Goal: Task Accomplishment & Management: Use online tool/utility

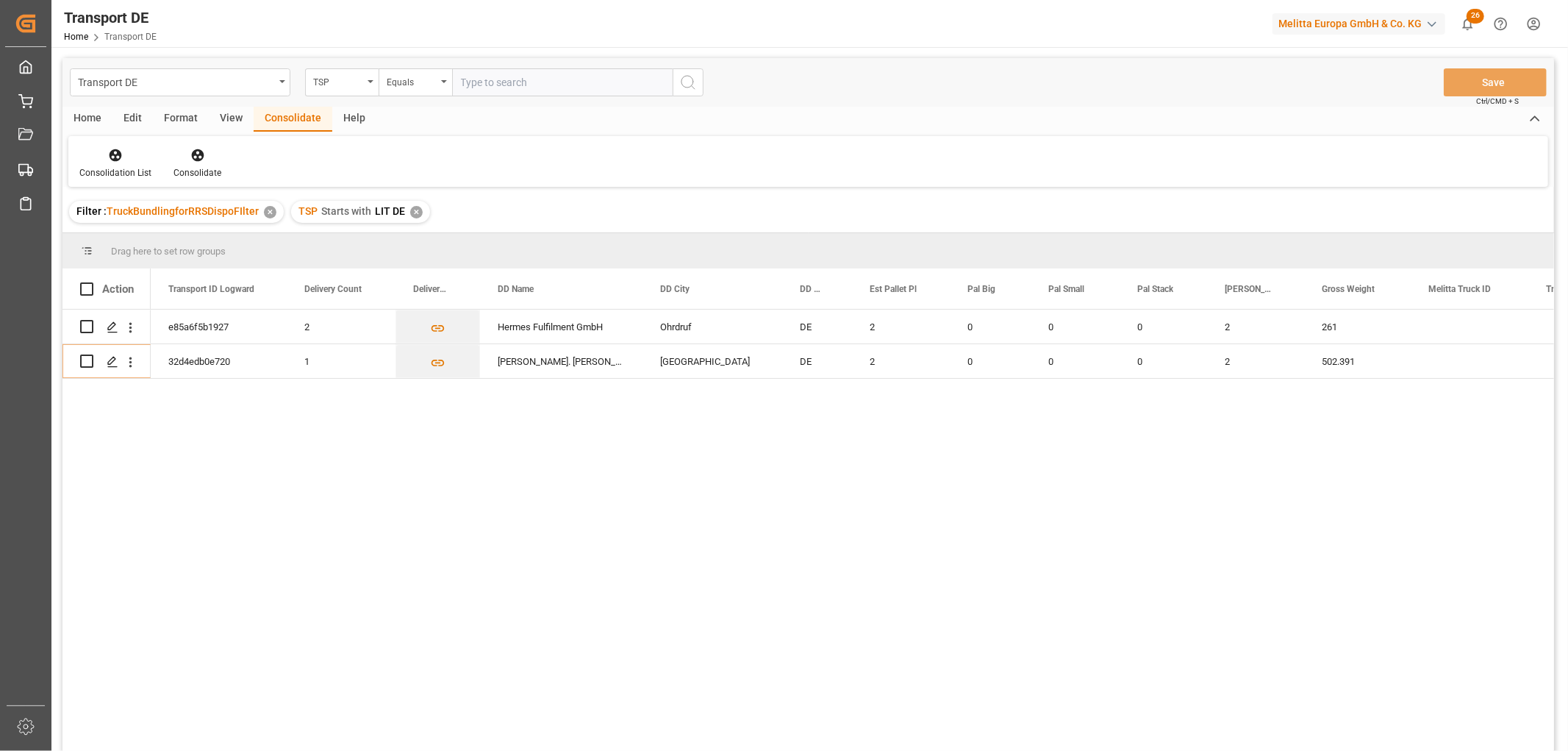
click at [412, 211] on div "✕" at bounding box center [416, 212] width 12 height 12
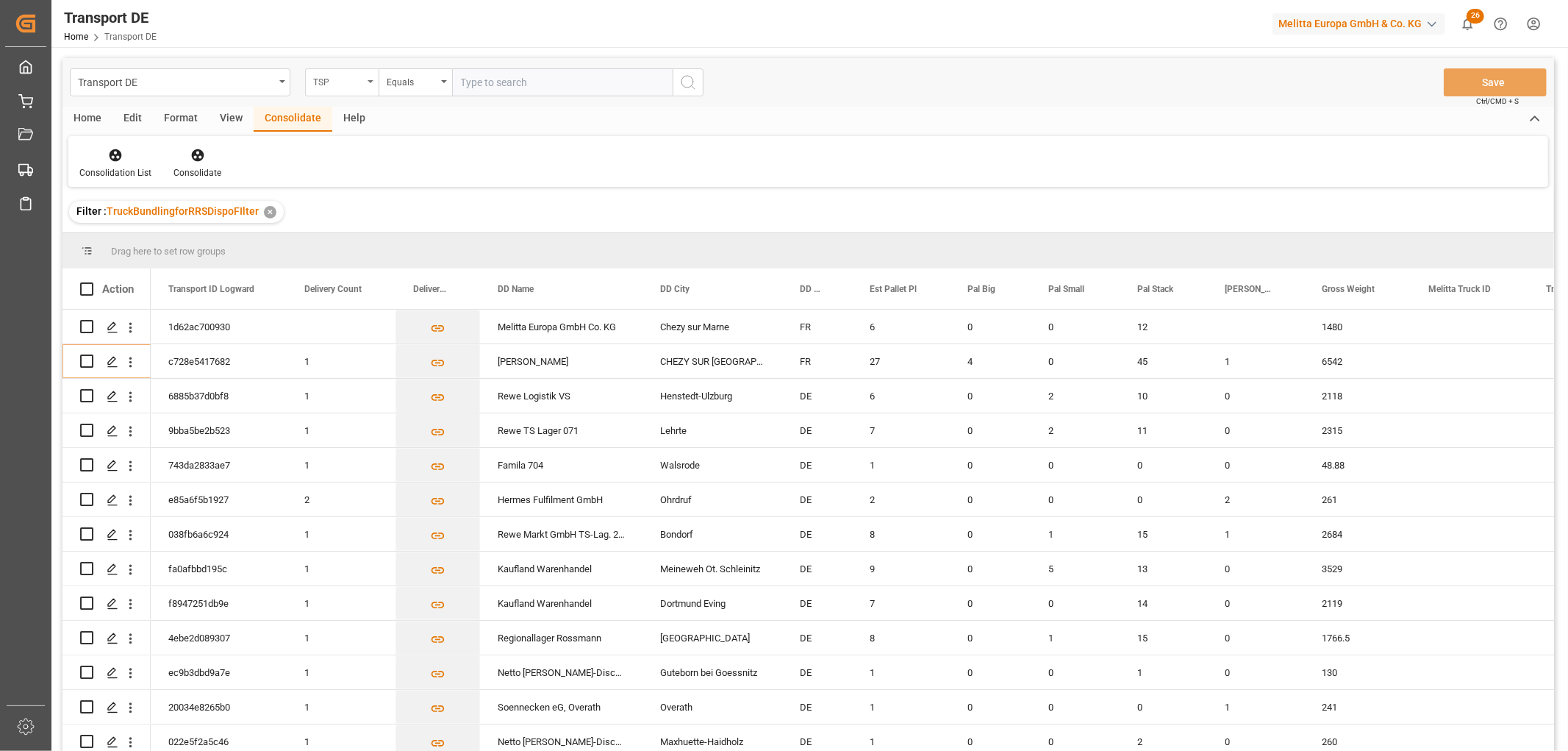
click at [332, 78] on div "TSP" at bounding box center [338, 81] width 50 height 17
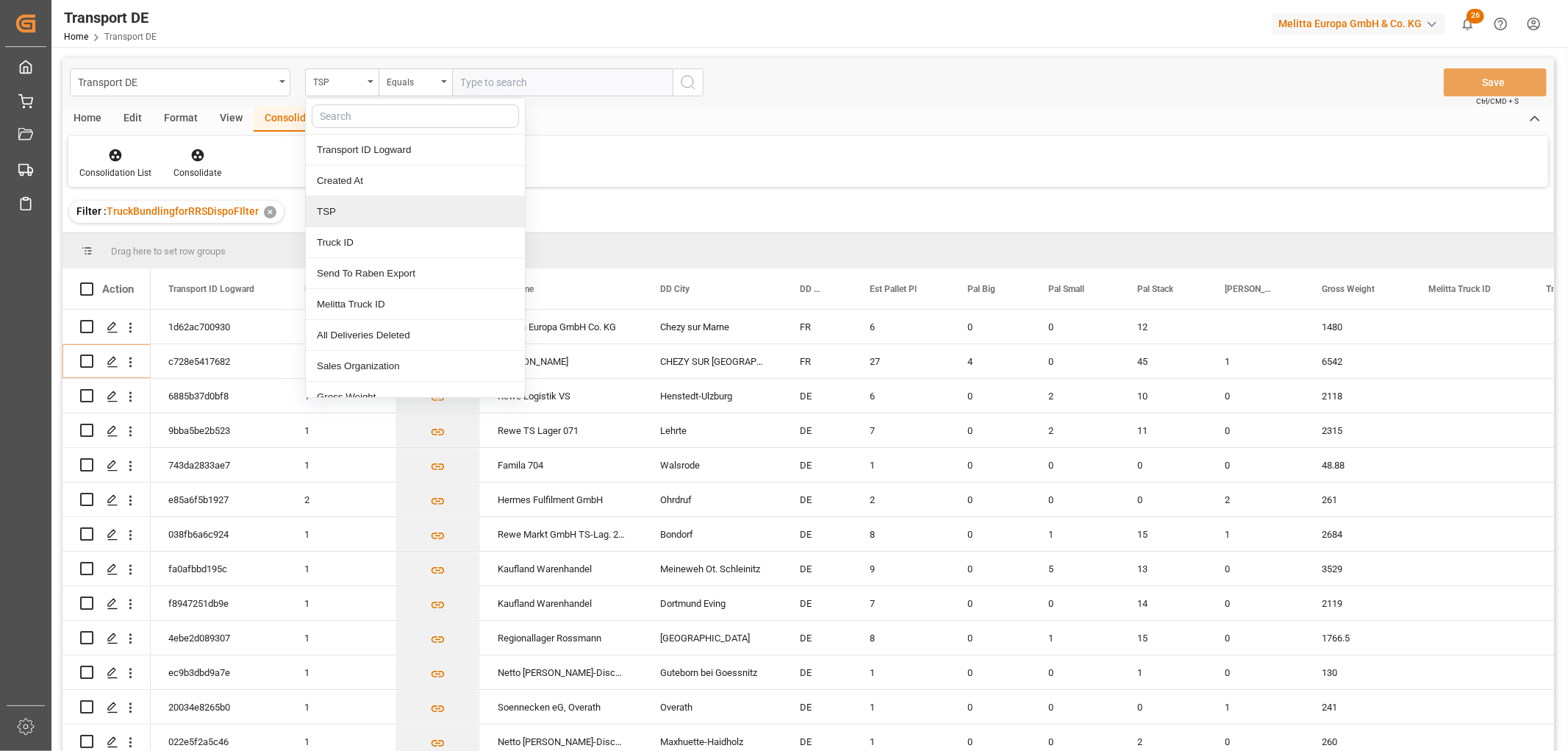
click at [342, 221] on div "TSP" at bounding box center [416, 212] width 219 height 31
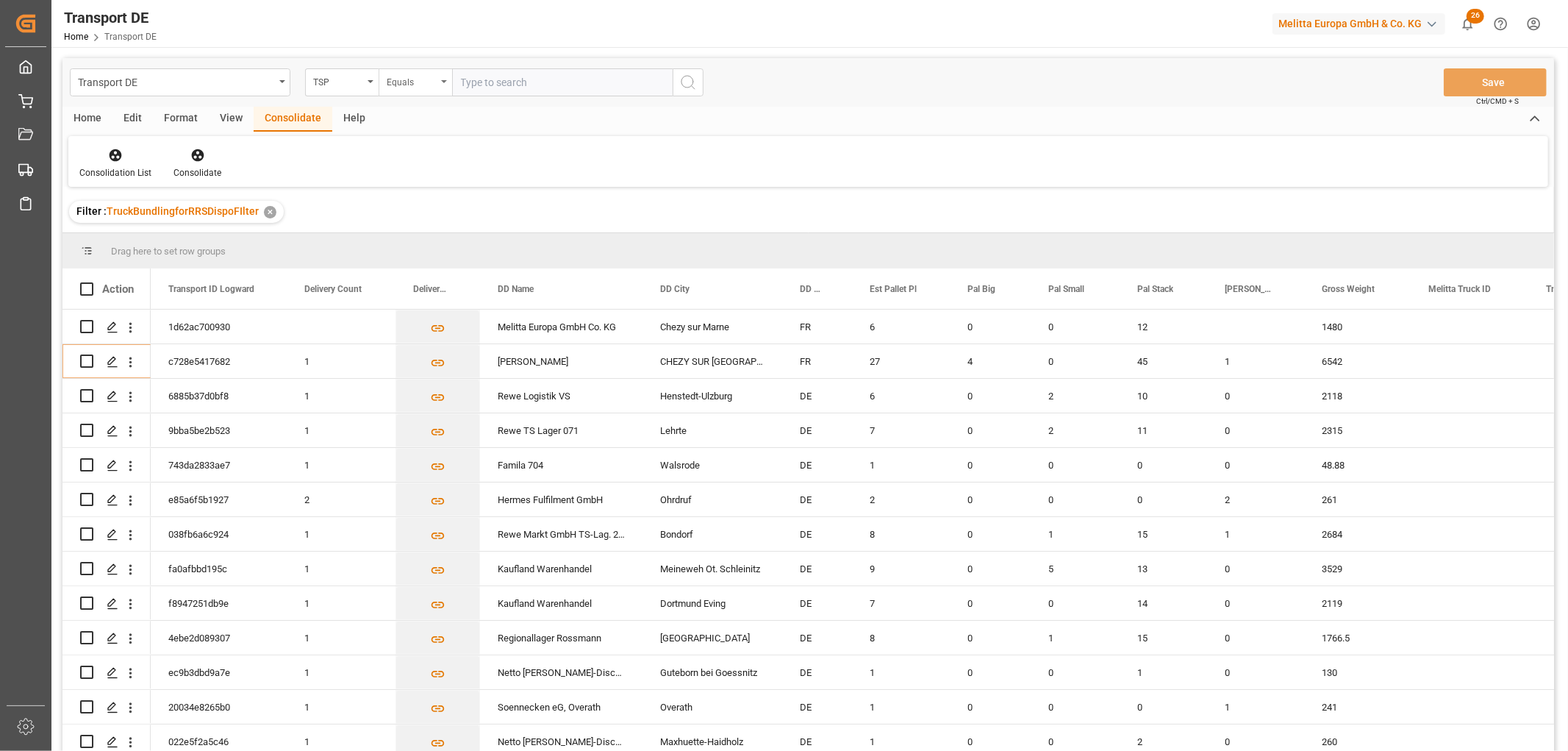
click at [403, 81] on div "Equals" at bounding box center [412, 81] width 50 height 17
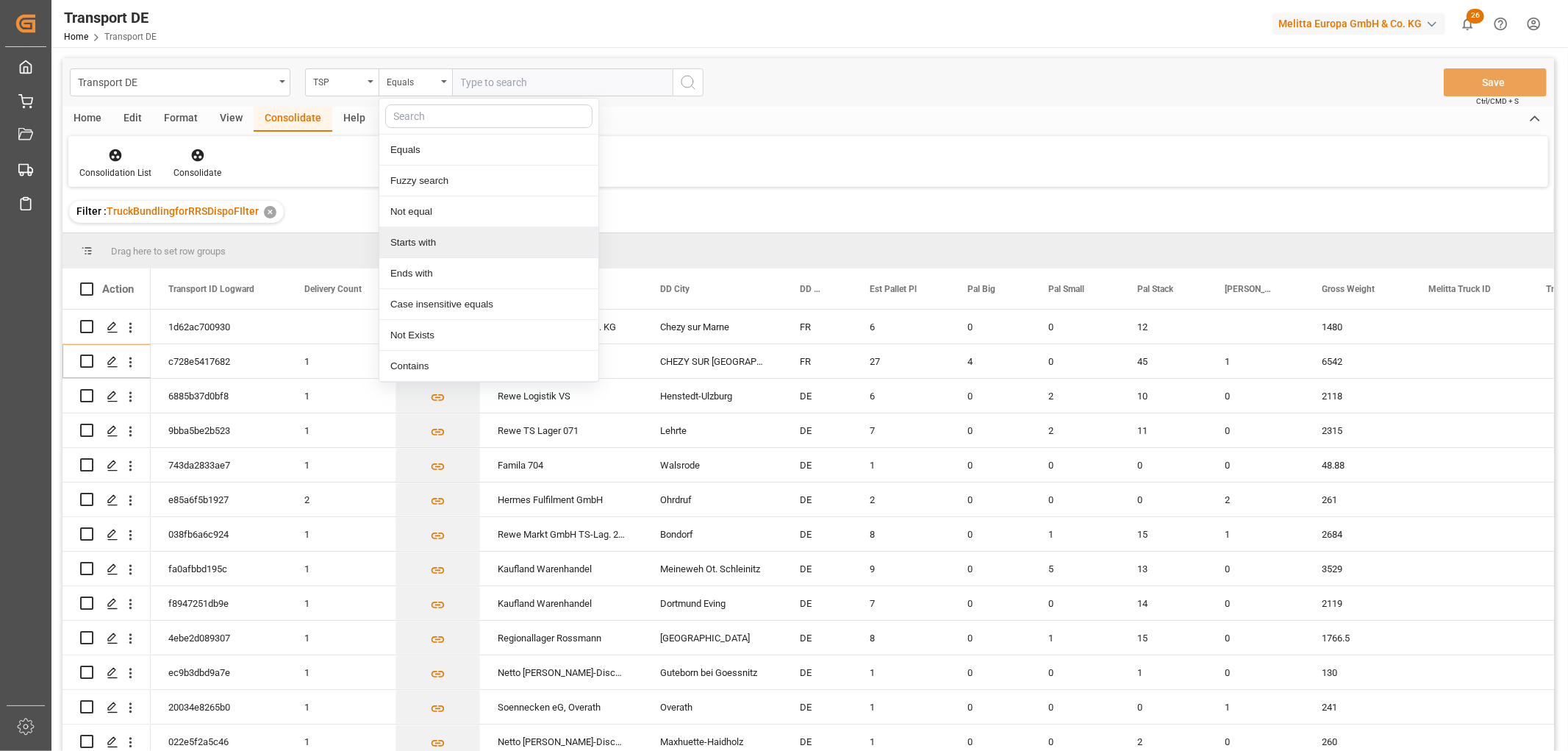
click at [414, 241] on div "Starts with" at bounding box center [489, 242] width 219 height 31
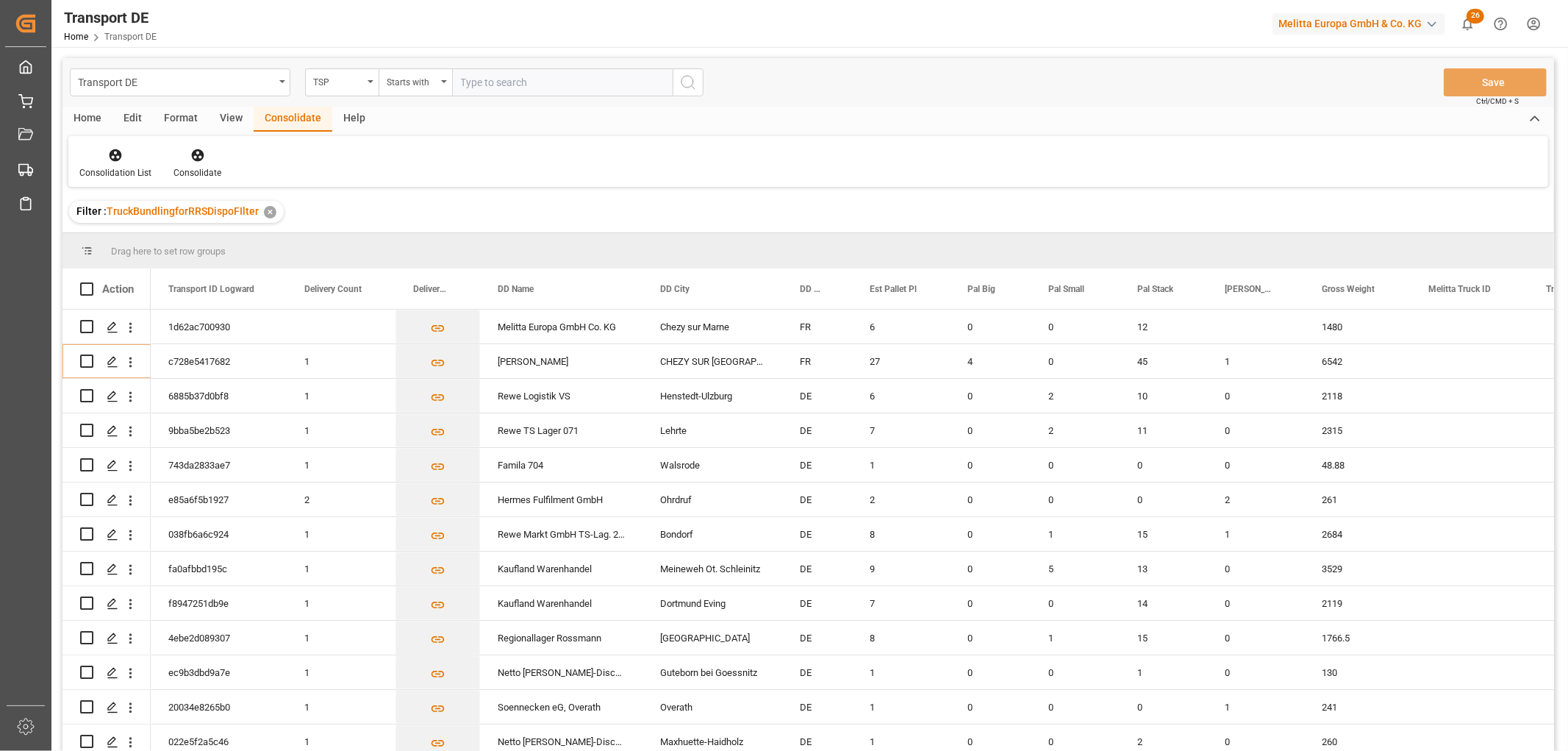
click at [485, 77] on input "text" at bounding box center [563, 82] width 221 height 28
type input "Self pickup De"
click at [692, 81] on icon "search button" at bounding box center [687, 82] width 18 height 18
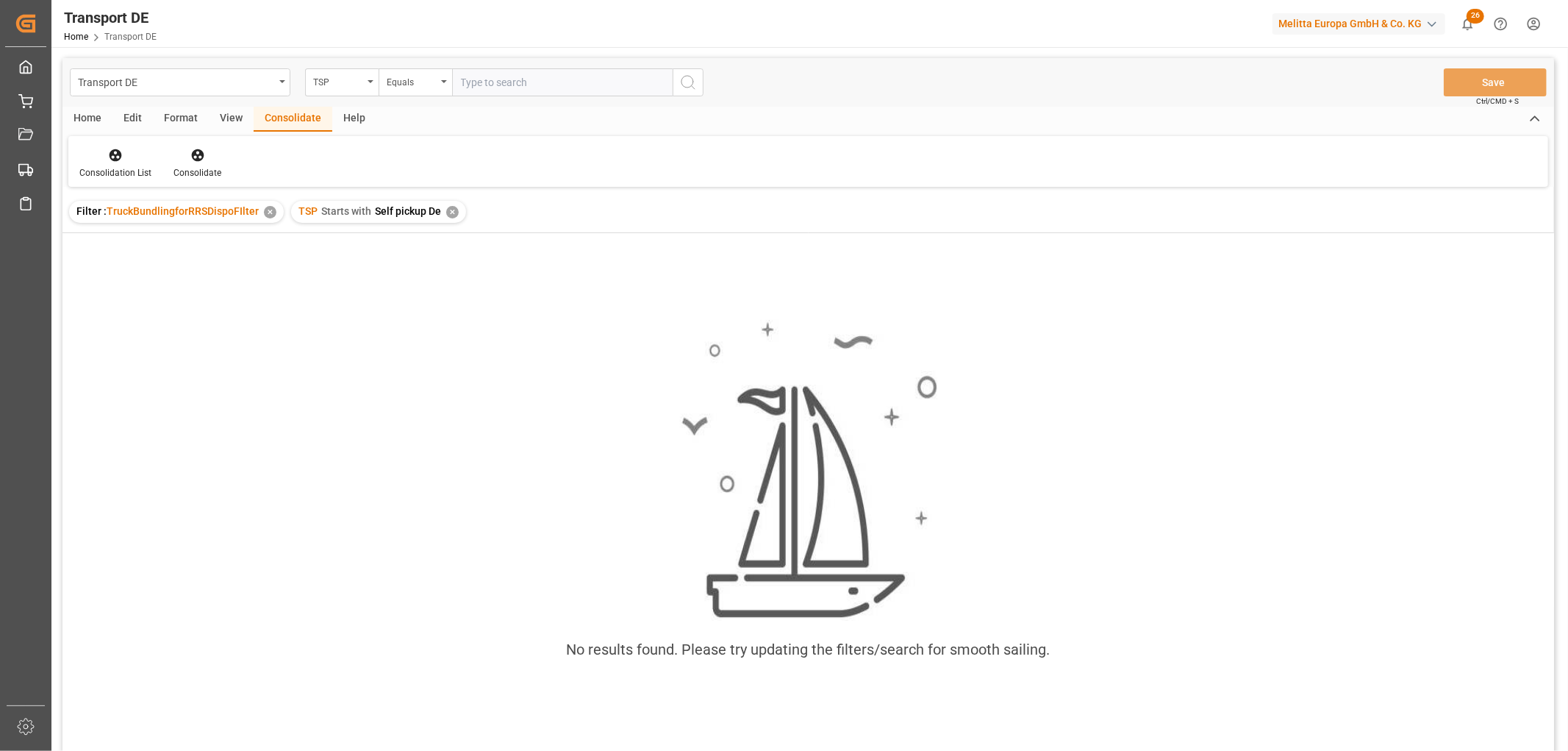
click at [446, 211] on div "✕" at bounding box center [452, 212] width 12 height 12
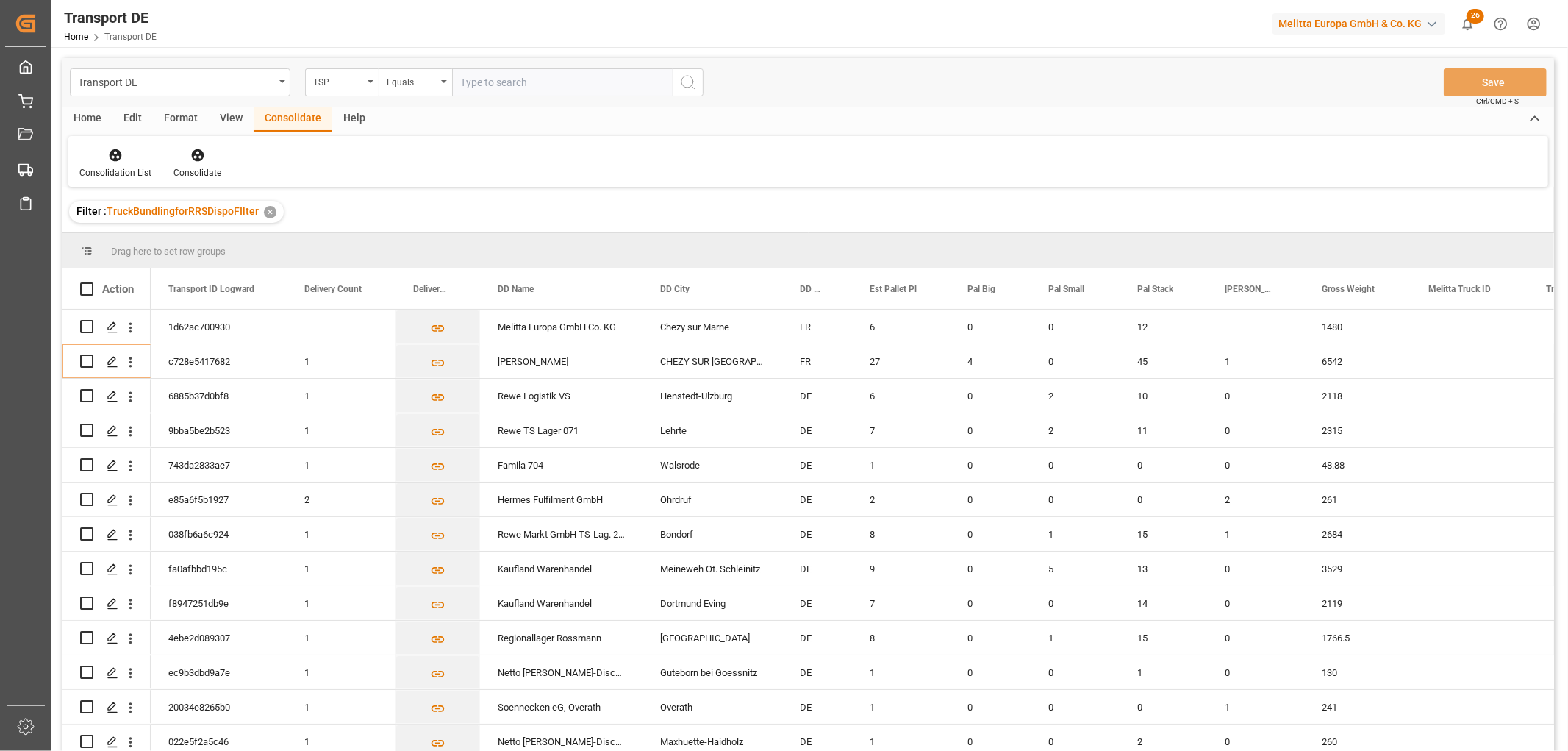
click at [472, 79] on input "text" at bounding box center [563, 82] width 221 height 28
type input "Self pickup DE"
click at [689, 79] on icon "search button" at bounding box center [687, 82] width 18 height 18
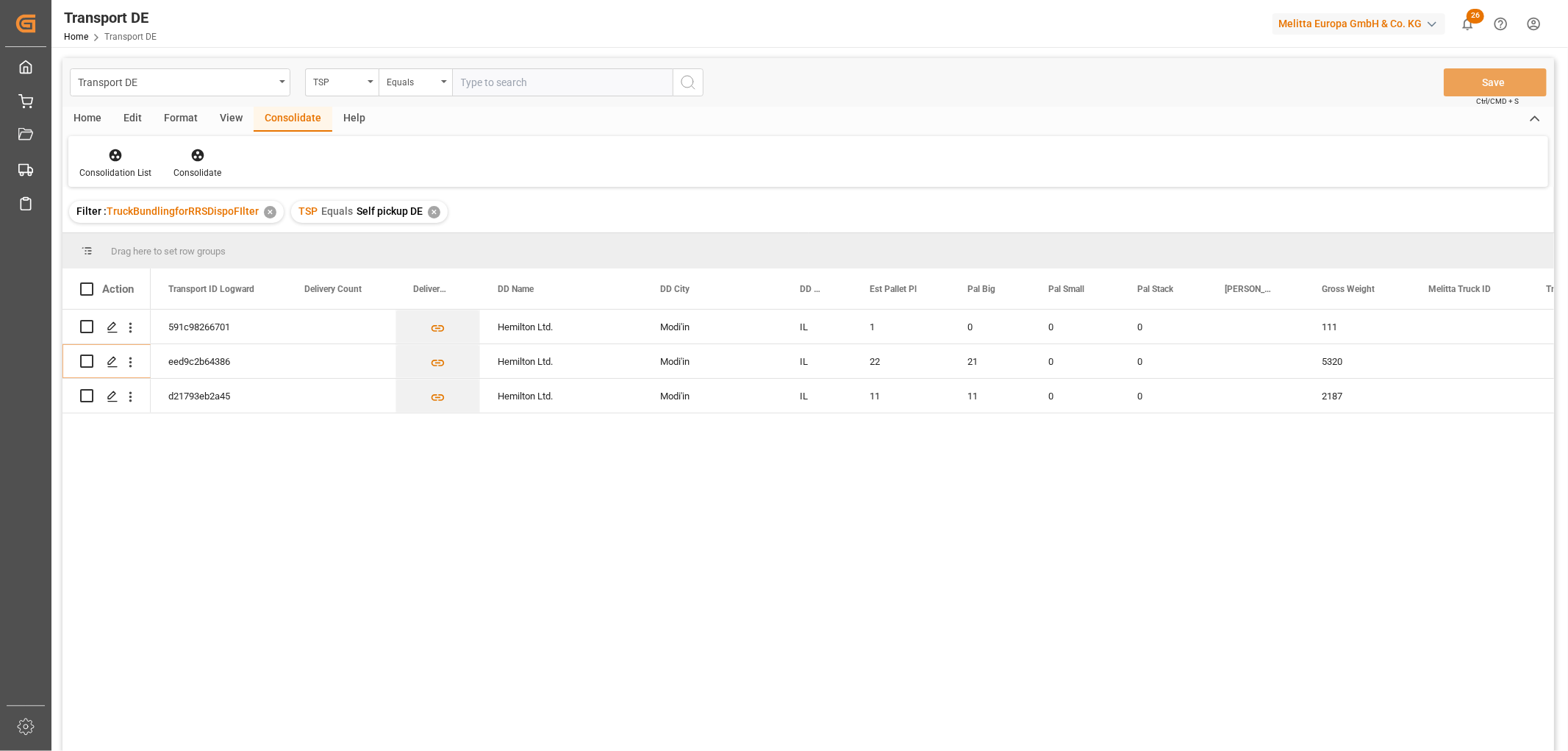
click at [432, 211] on div "✕" at bounding box center [434, 212] width 12 height 12
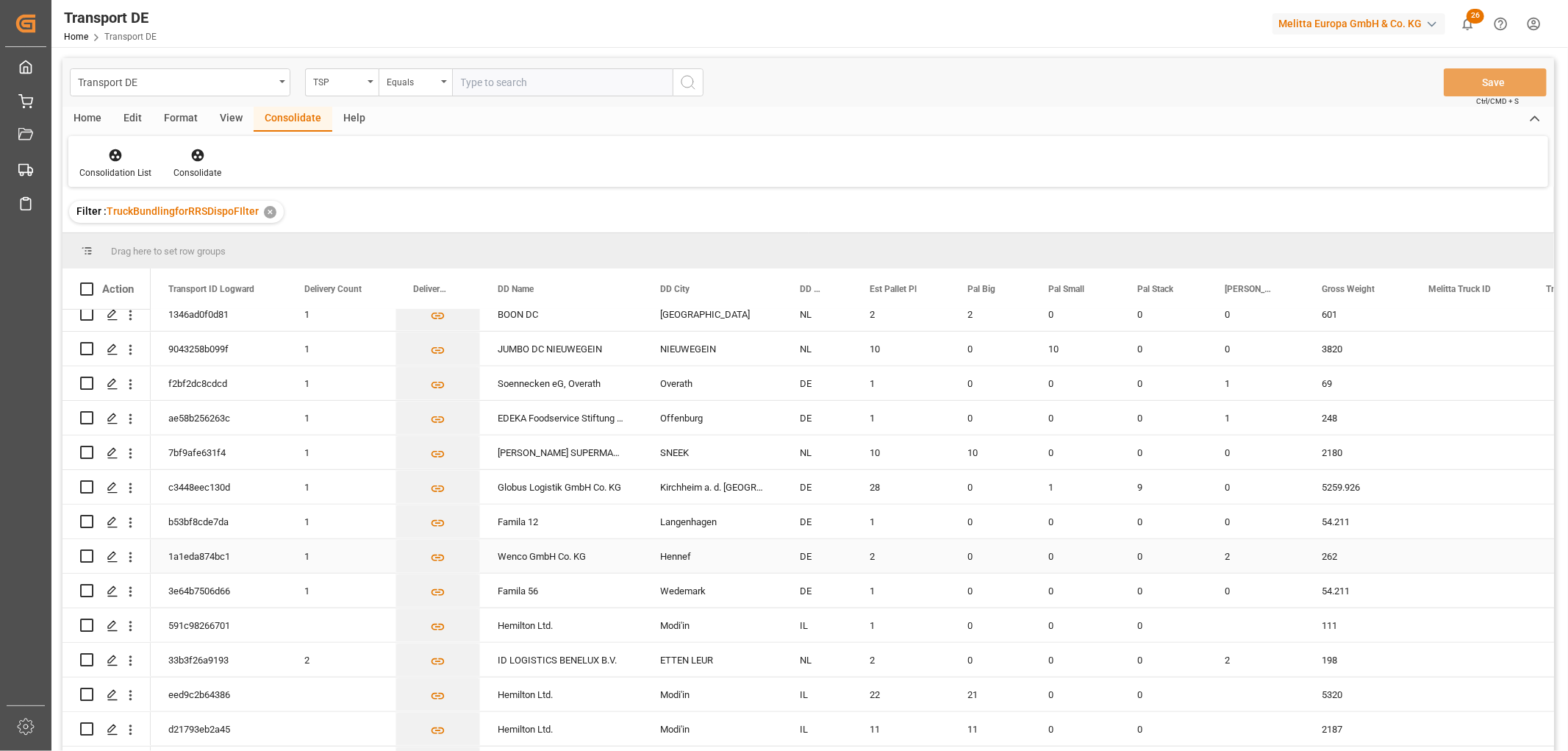
scroll to position [1011, 0]
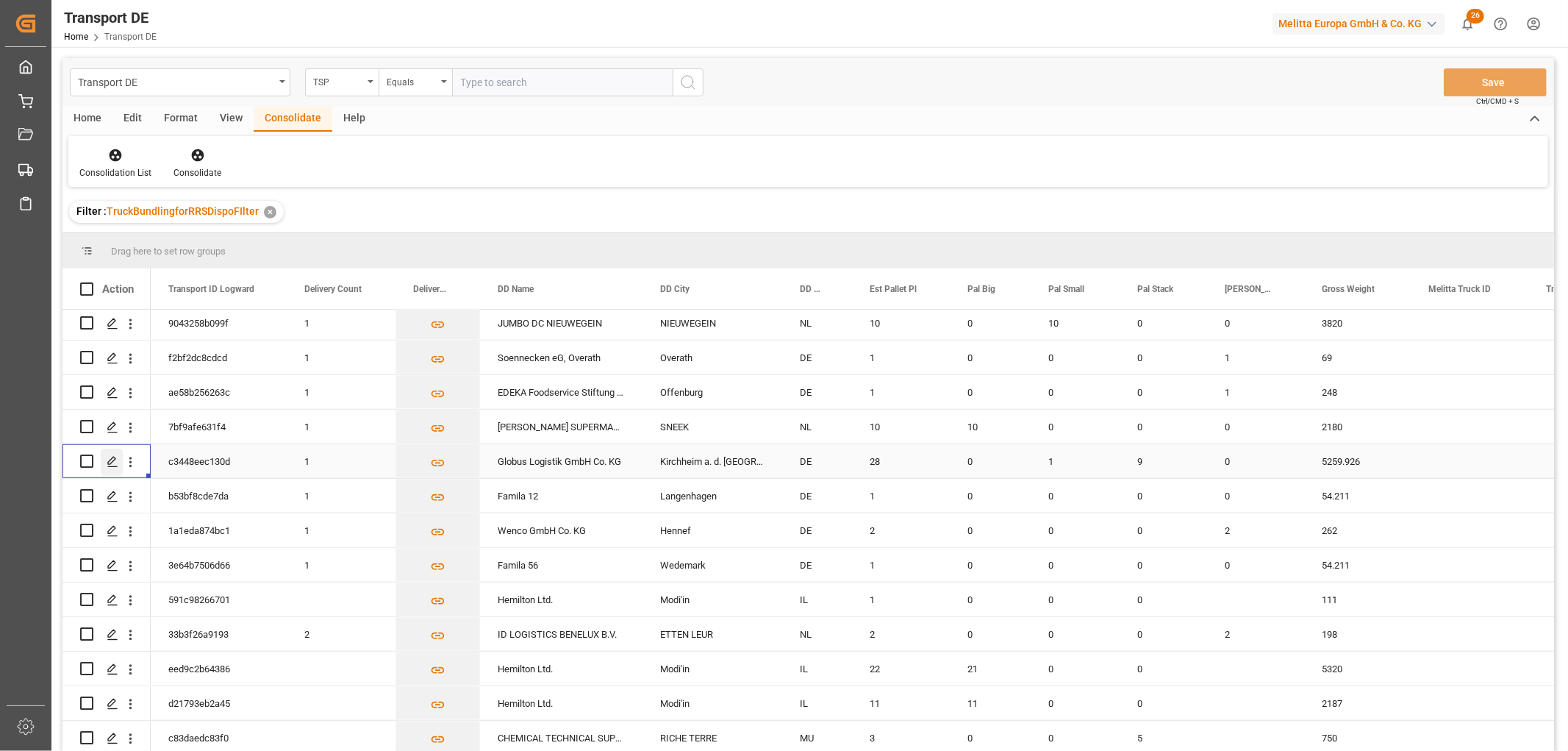
click at [111, 456] on icon "Press SPACE to select this row." at bounding box center [112, 462] width 11 height 11
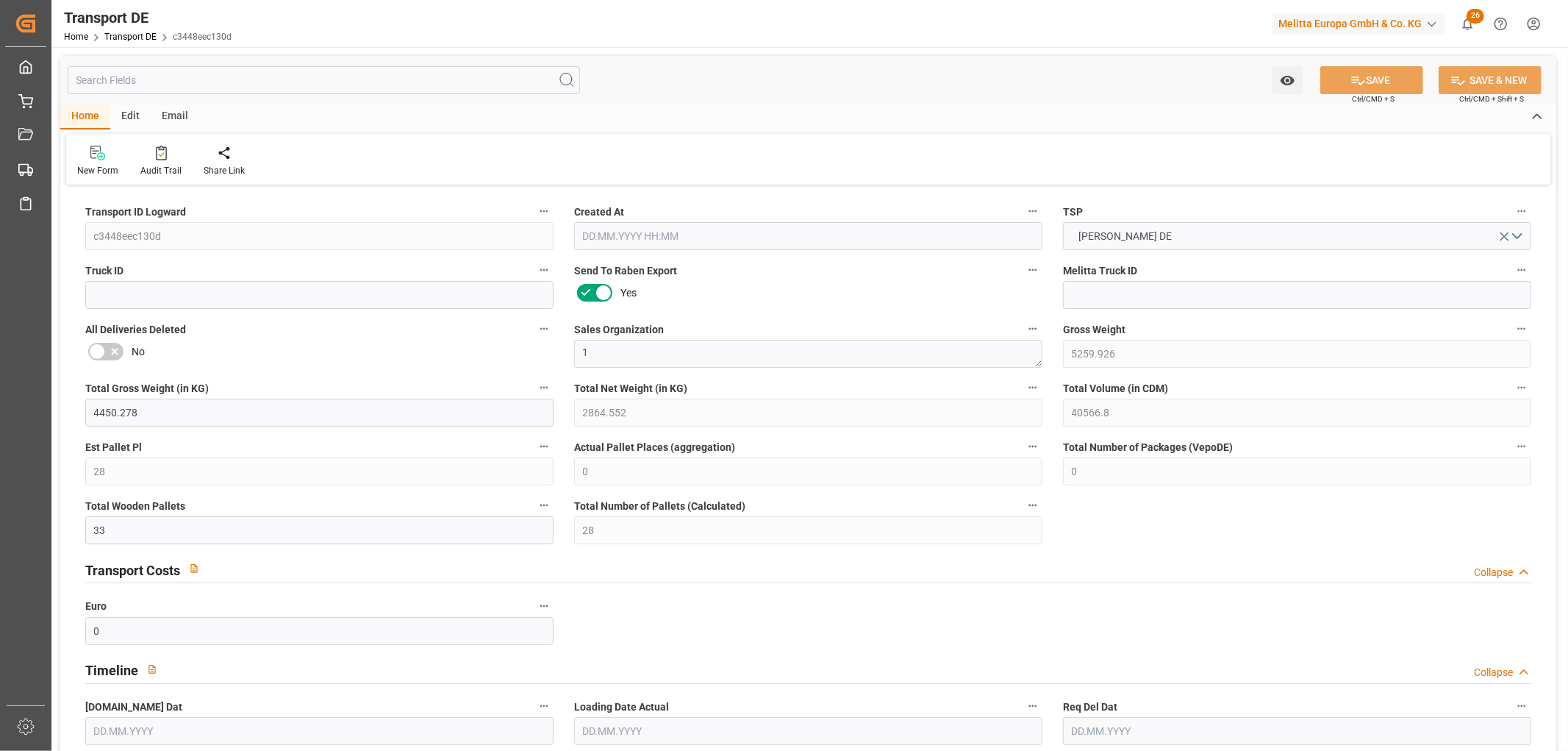
type input "5259.926"
type input "4450.278"
type input "2864.552"
type input "40566.8"
type input "28"
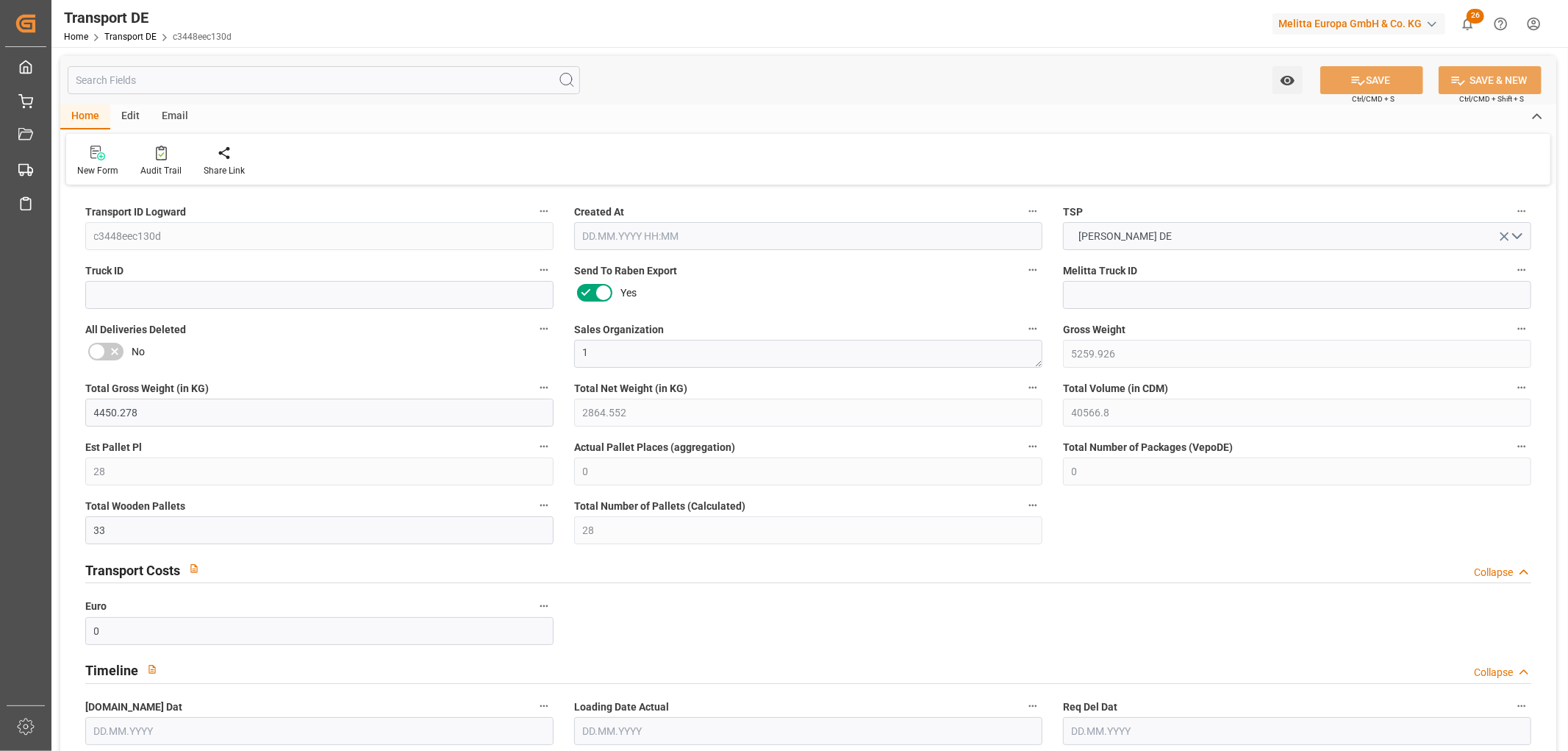
type input "0"
type input "33"
type input "28"
type input "0"
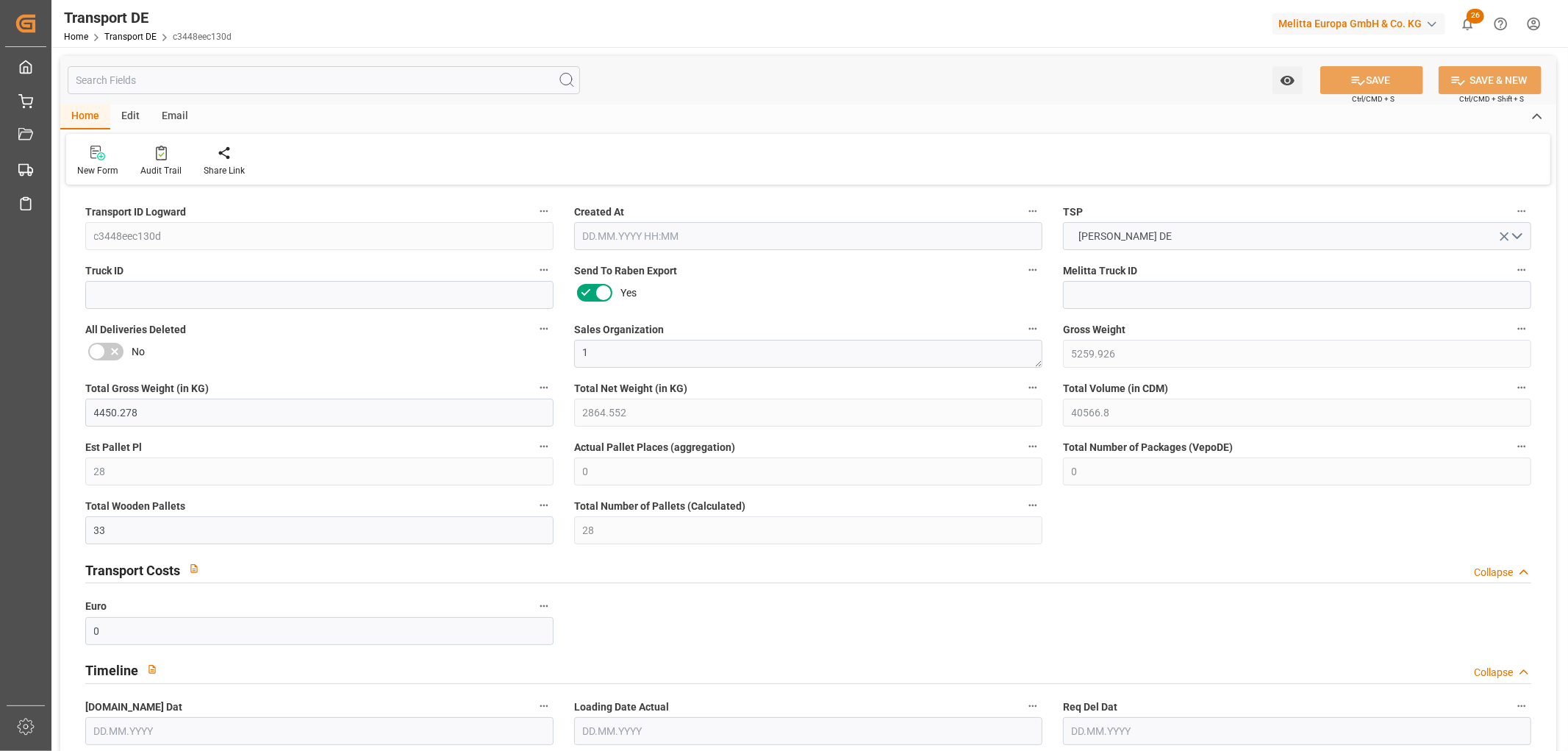
type input "67"
type input "0"
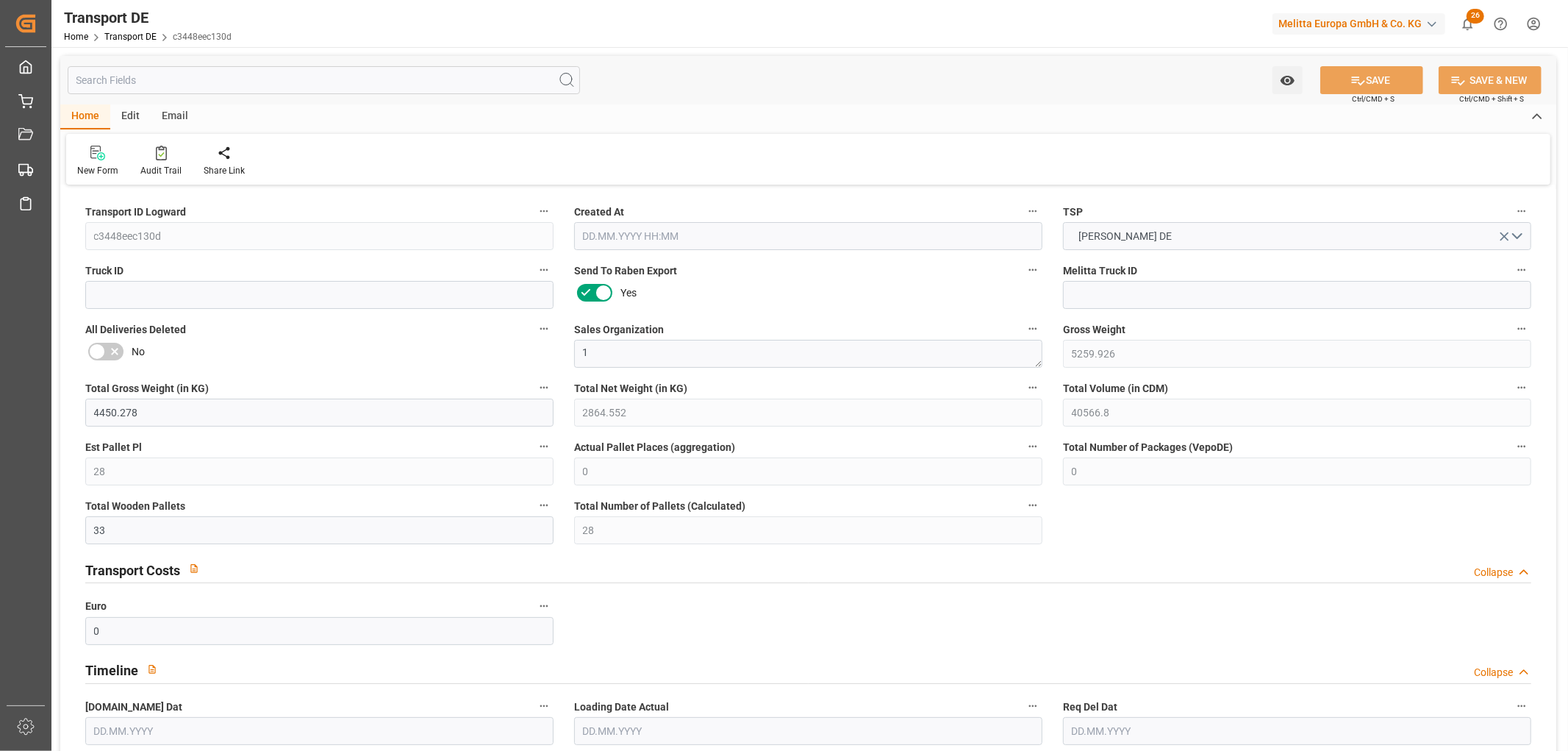
type input "0"
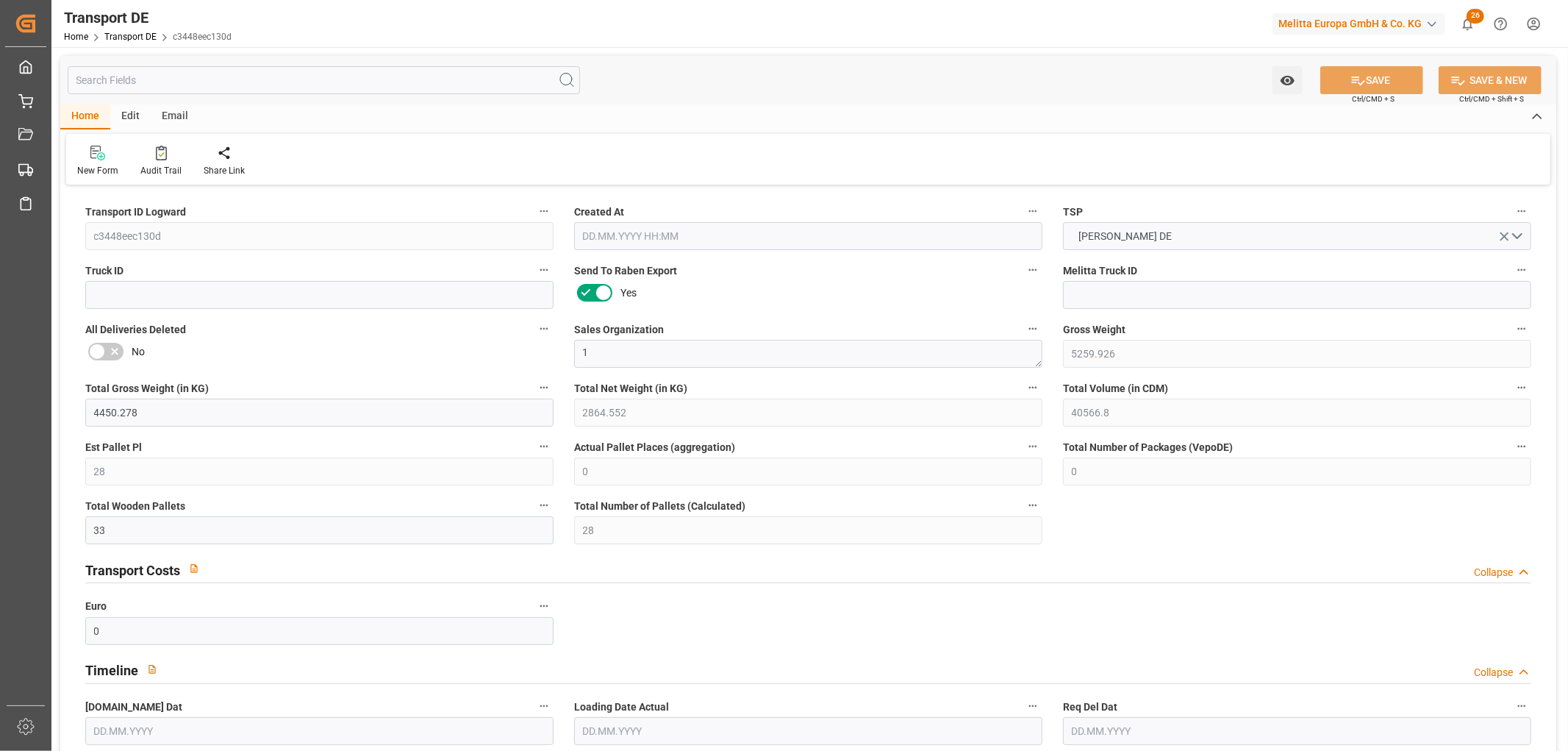
type input "0"
type input "1"
type input "9"
type input "0"
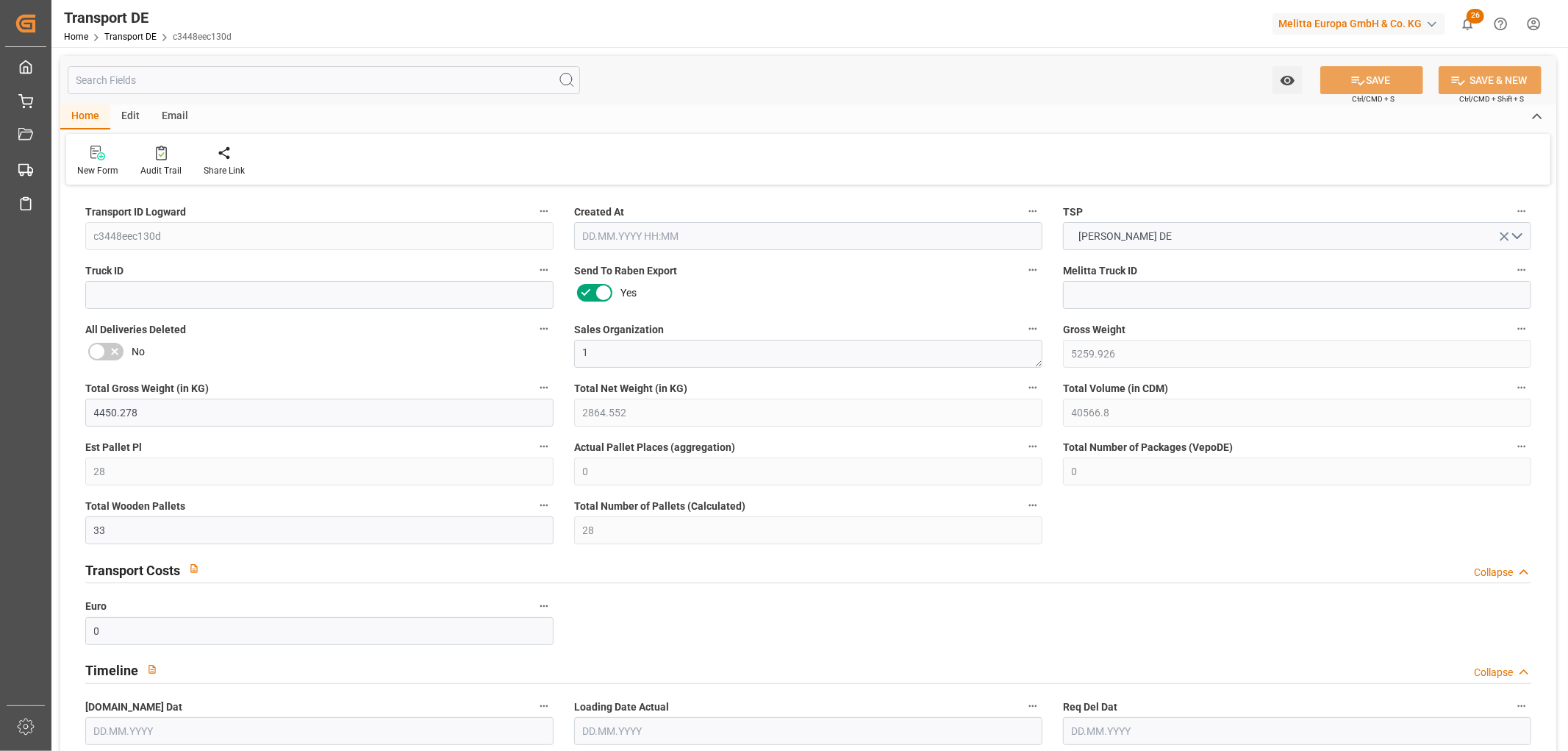
type input "31"
type input "28"
type input "1"
type input "0"
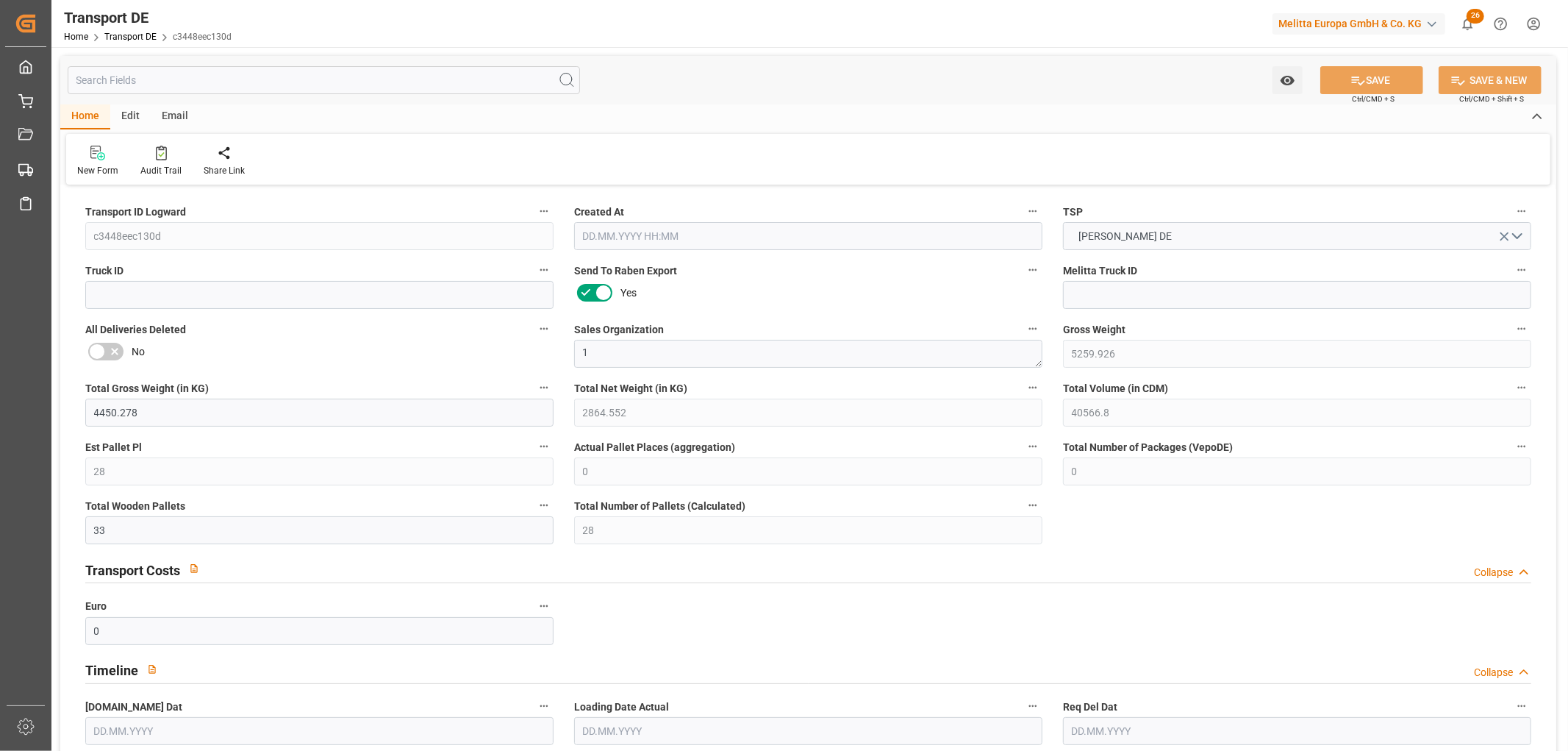
type input "1553"
type input "860.203"
type input "663.58"
type input "[DATE] 23:01"
type input "[DATE]"
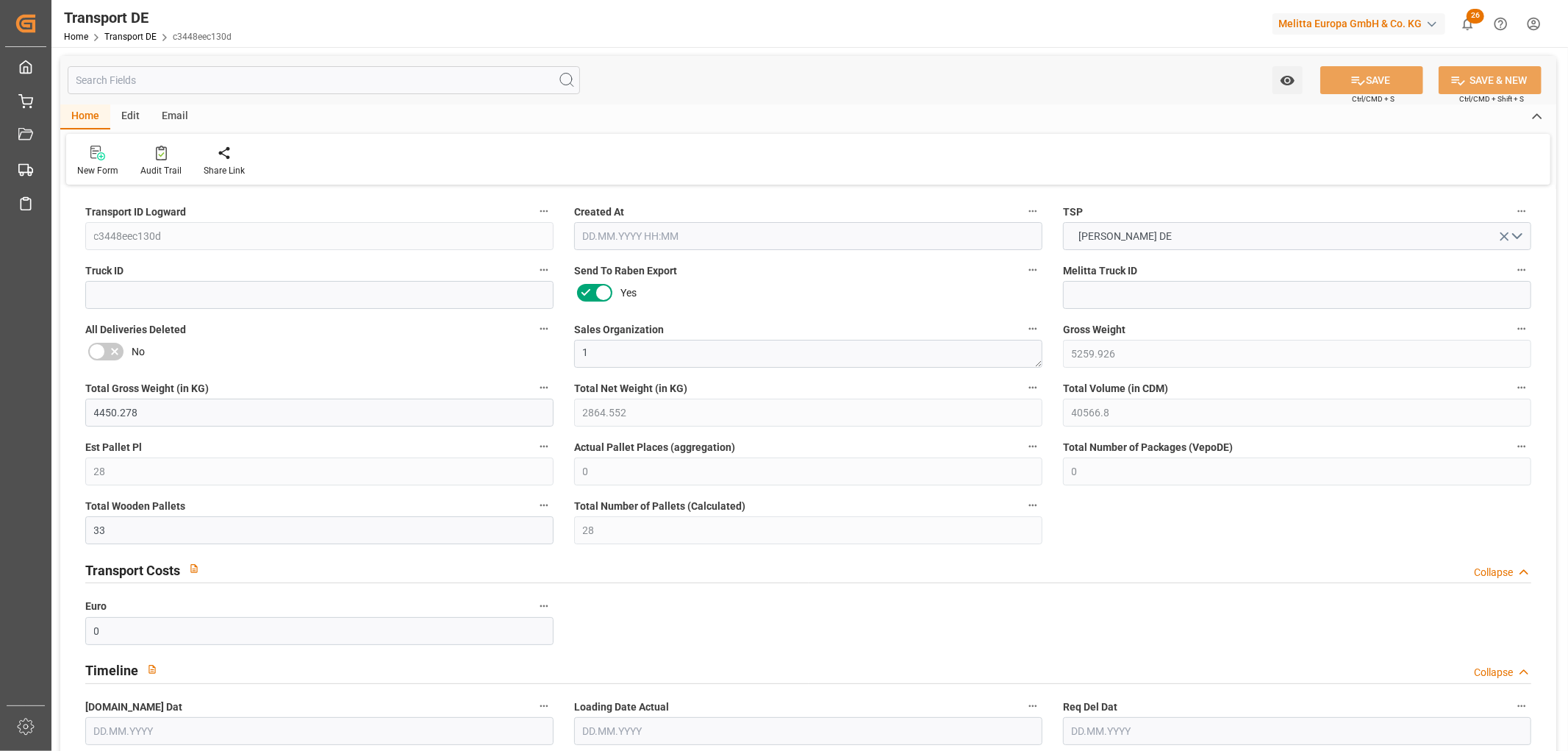
type input "[DATE]"
